Goal: Task Accomplishment & Management: Complete application form

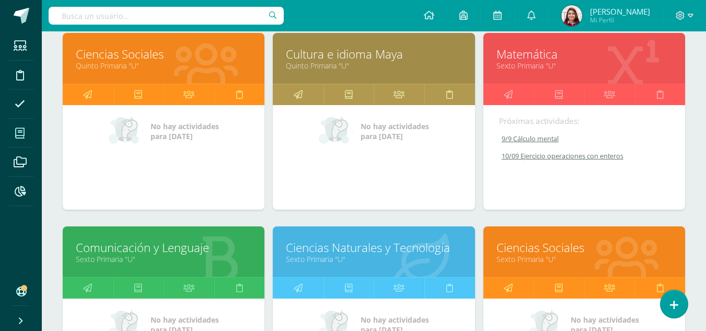
scroll to position [362, 0]
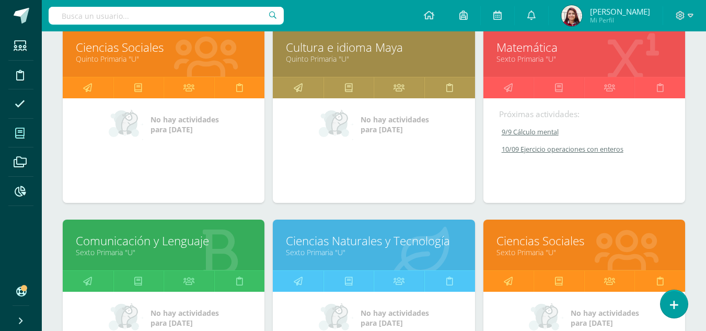
click at [135, 252] on link "Sexto Primaria "U"" at bounding box center [164, 252] width 176 height 10
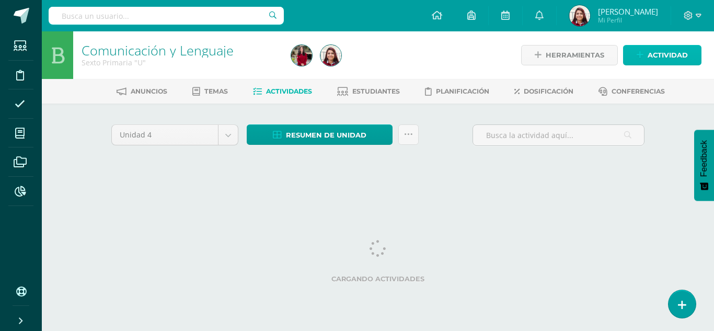
click at [662, 53] on span "Actividad" at bounding box center [668, 54] width 40 height 19
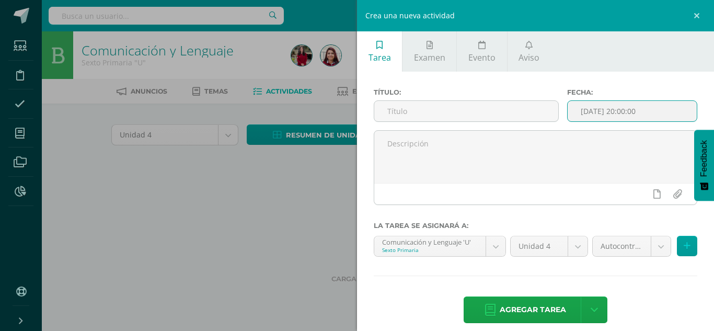
click at [634, 106] on input "[DATE] 20:00:00" at bounding box center [632, 111] width 129 height 20
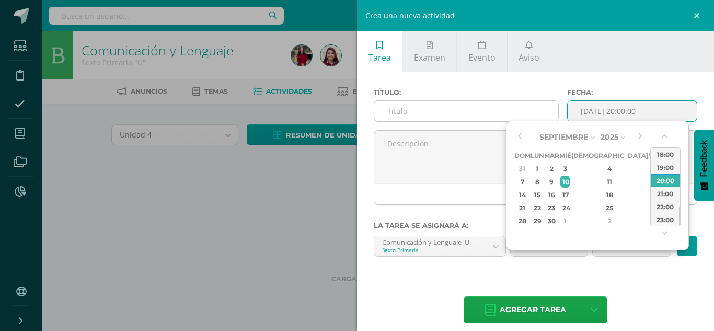
type input "2025-09-10 20:00"
click at [451, 121] on input "text" at bounding box center [466, 111] width 184 height 20
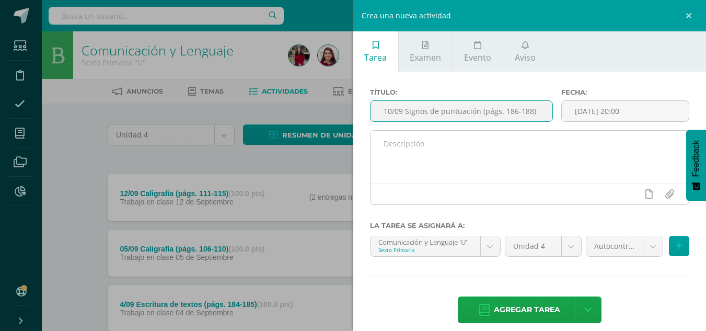
type input "10/09 Signos de puntuación (págs. 186-188)"
click at [507, 168] on textarea at bounding box center [530, 157] width 319 height 52
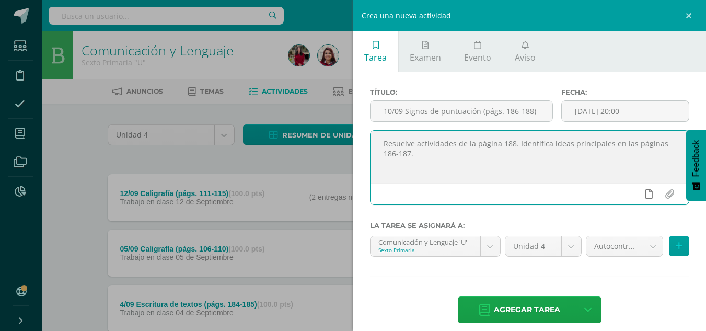
type textarea "Resuelve actividades de la página 188. Identifica ideas principales en las pági…"
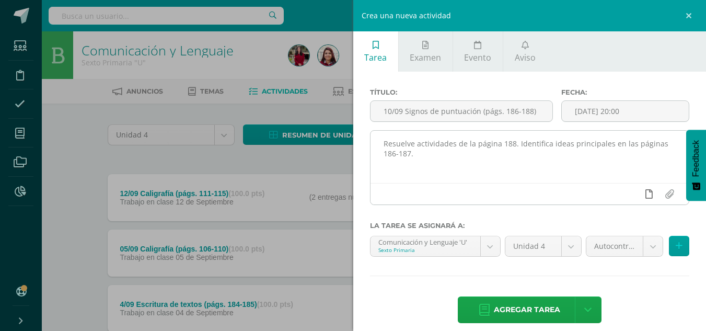
click at [645, 193] on link at bounding box center [649, 194] width 20 height 20
click at [639, 191] on link at bounding box center [649, 194] width 20 height 20
click at [624, 195] on icon at bounding box center [628, 193] width 9 height 9
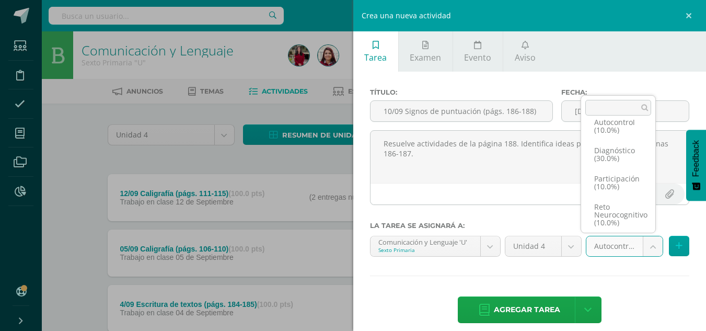
scroll to position [52, 0]
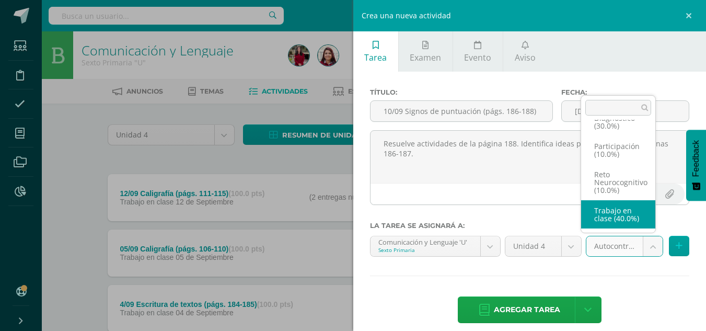
select select "203904"
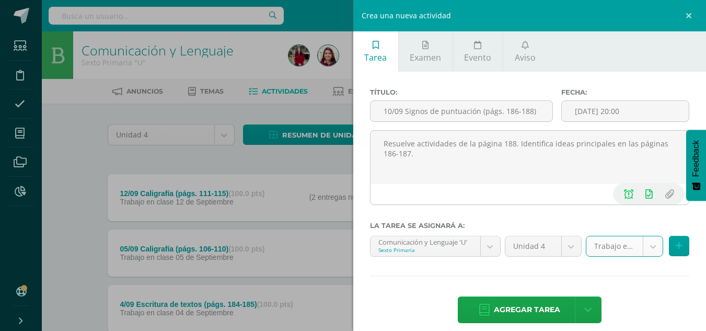
click at [534, 306] on span "Agregar tarea" at bounding box center [527, 310] width 66 height 26
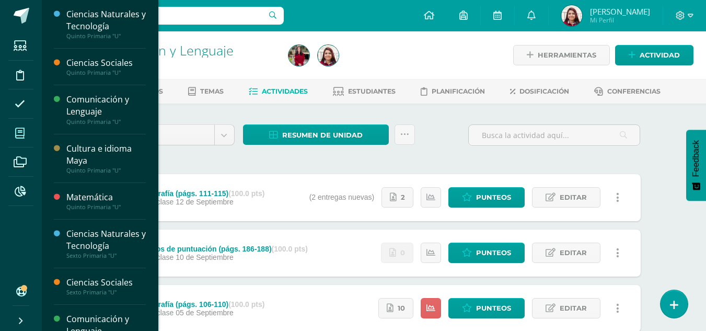
click at [9, 146] on link "Mis cursos" at bounding box center [20, 133] width 25 height 29
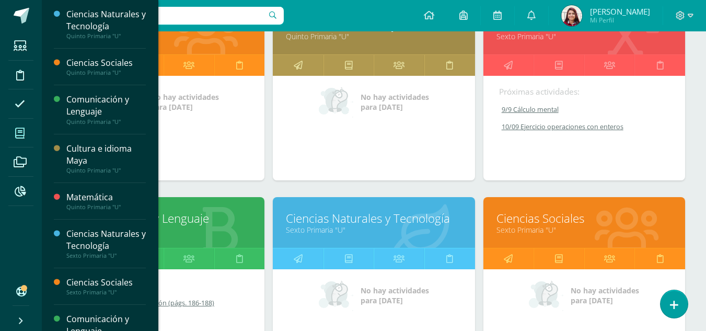
scroll to position [361, 0]
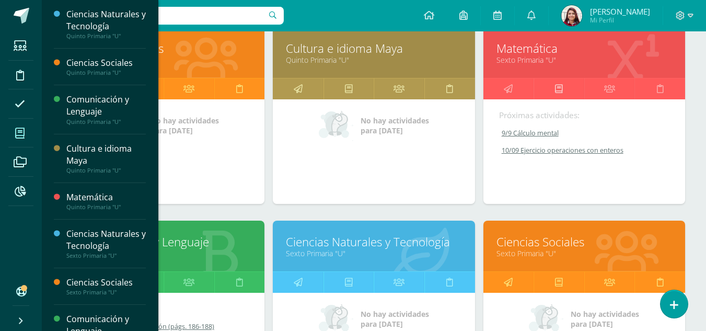
click at [559, 88] on icon at bounding box center [559, 88] width 8 height 20
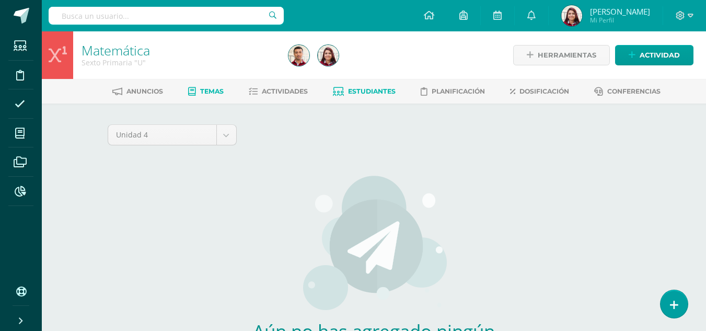
click at [365, 86] on link "Estudiantes" at bounding box center [364, 91] width 63 height 17
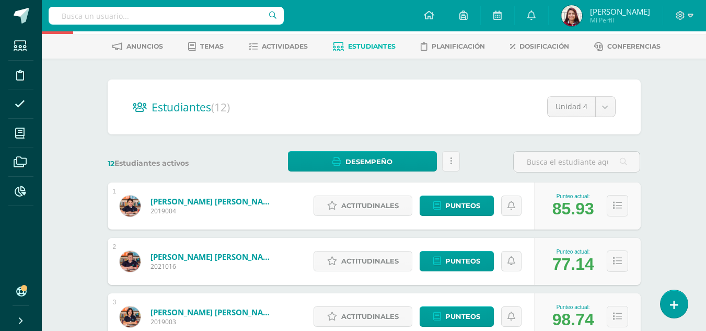
scroll to position [48, 0]
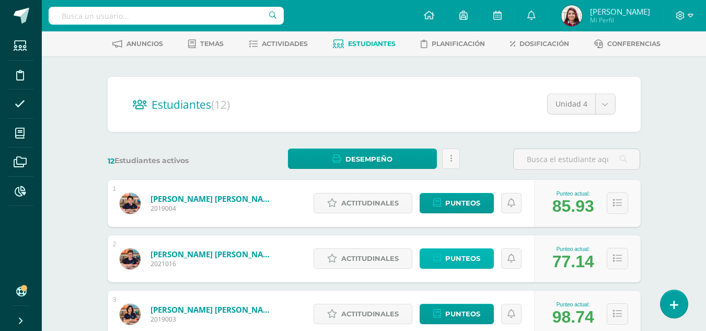
click at [480, 255] on link "Punteos" at bounding box center [457, 258] width 74 height 20
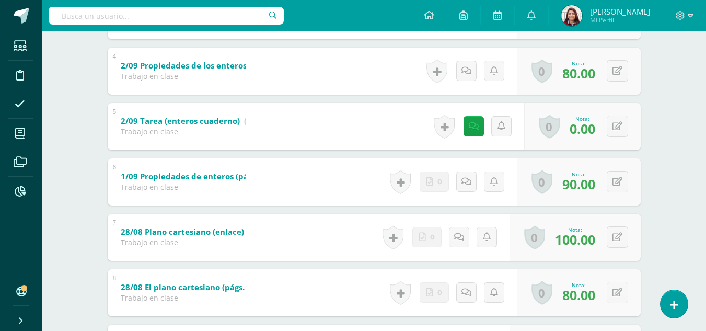
scroll to position [388, 0]
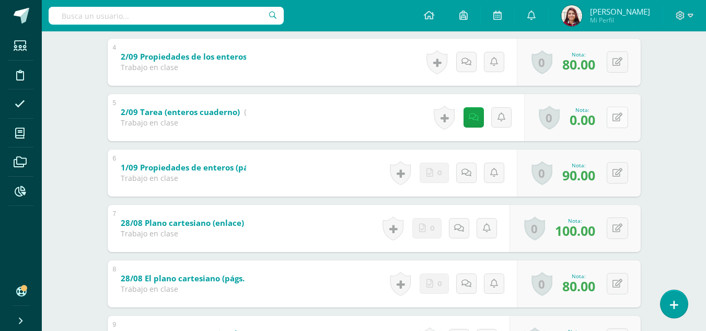
click at [615, 118] on button at bounding box center [617, 117] width 21 height 21
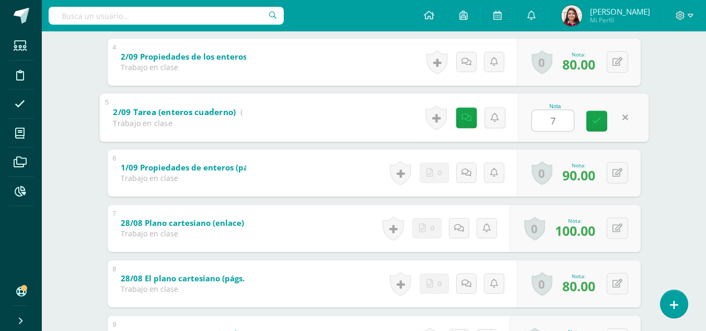
type input "70"
click at [600, 124] on icon at bounding box center [596, 121] width 9 height 9
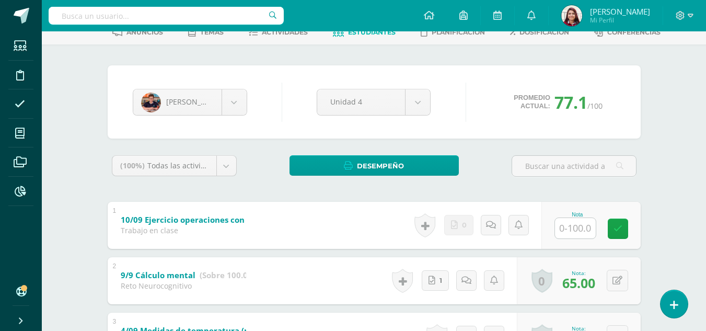
scroll to position [0, 0]
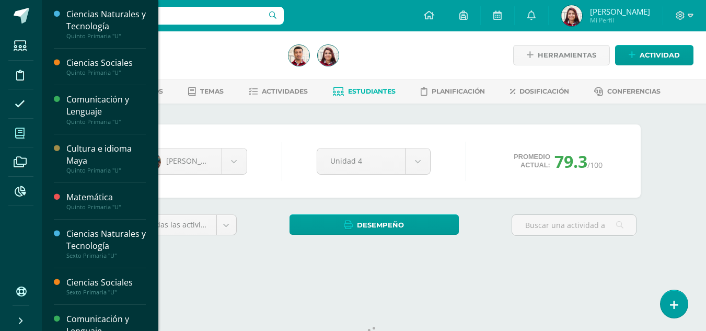
click at [21, 126] on span at bounding box center [20, 133] width 24 height 24
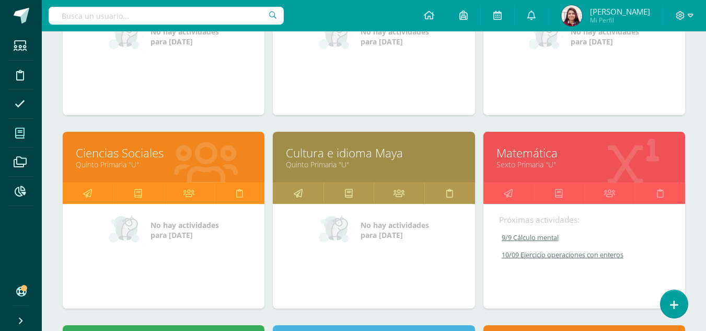
scroll to position [324, 0]
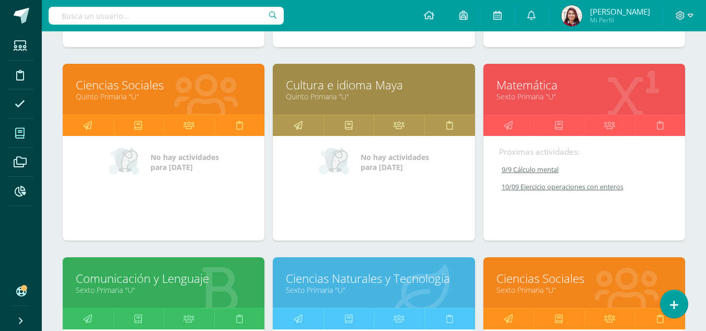
click at [531, 72] on div "Matemática Sexto Primaria "U"" at bounding box center [585, 89] width 202 height 51
click at [529, 85] on link "Matemática" at bounding box center [585, 85] width 176 height 16
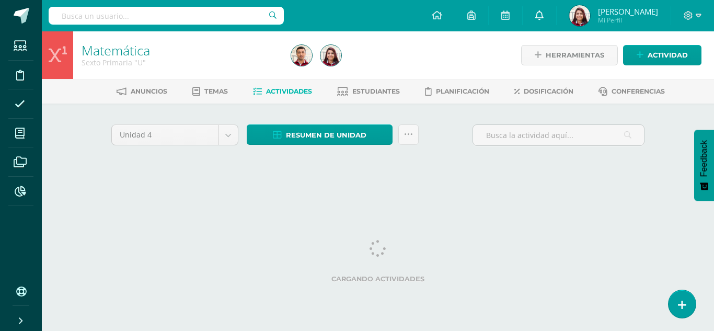
click at [556, 9] on link at bounding box center [539, 15] width 33 height 31
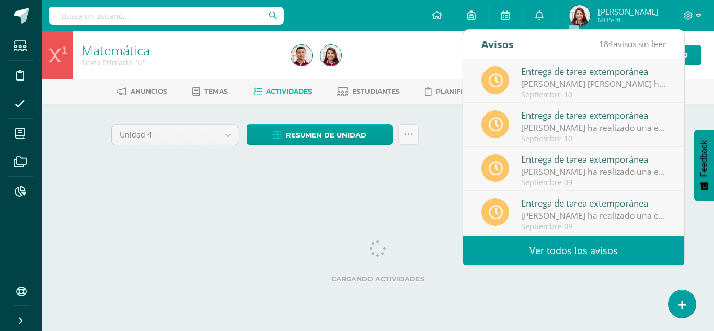
click at [570, 250] on link "Ver todos los avisos" at bounding box center [573, 250] width 221 height 29
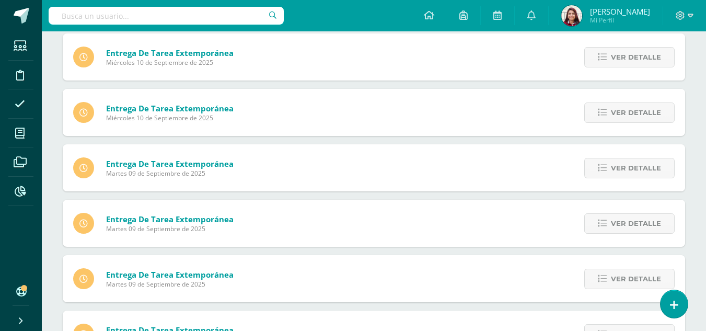
scroll to position [121, 0]
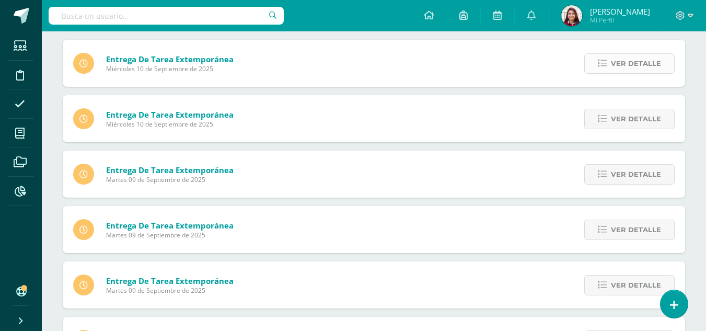
click at [630, 62] on span "Ver detalle" at bounding box center [636, 63] width 50 height 19
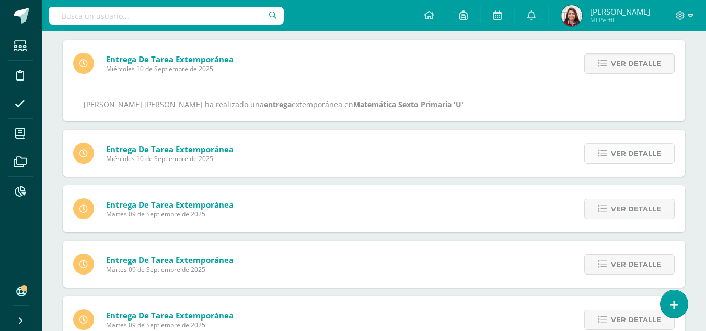
click at [633, 158] on span "Ver detalle" at bounding box center [636, 153] width 50 height 19
click at [623, 147] on span "Ver detalle" at bounding box center [636, 153] width 50 height 19
click at [623, 62] on span "Ver detalle" at bounding box center [636, 63] width 50 height 19
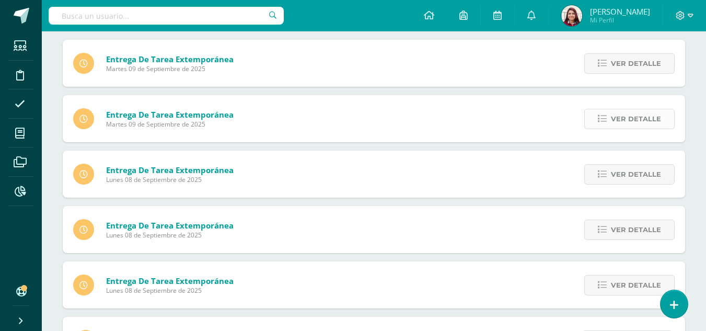
click at [627, 111] on span "Ver detalle" at bounding box center [636, 118] width 50 height 19
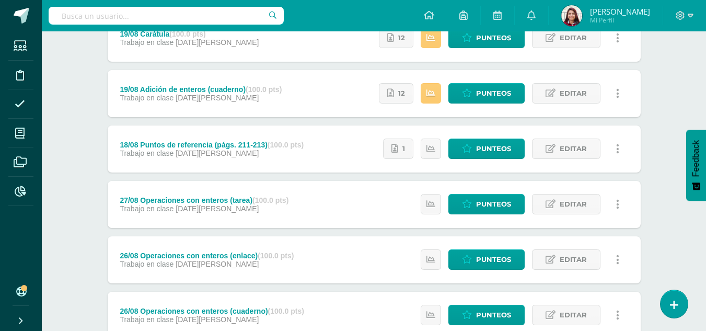
scroll to position [690, 0]
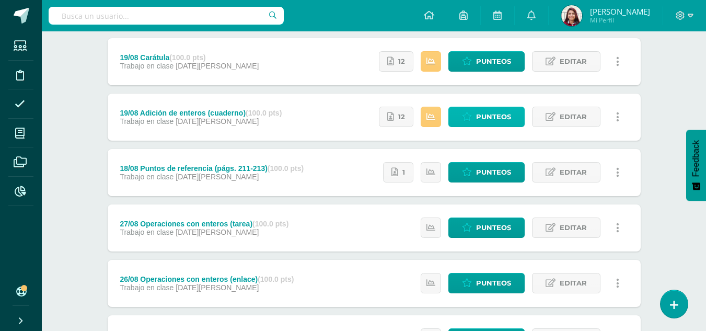
click at [473, 117] on link "Punteos" at bounding box center [487, 117] width 76 height 20
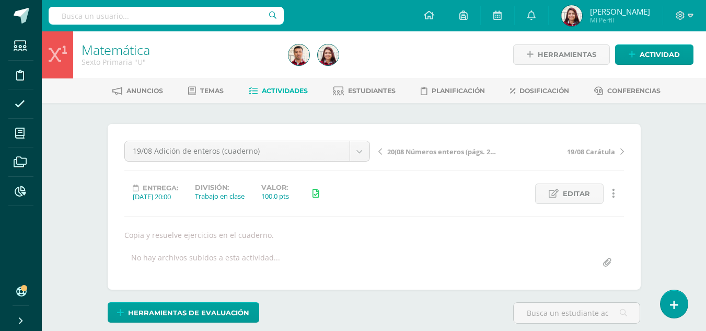
scroll to position [1, 0]
